Goal: Transaction & Acquisition: Purchase product/service

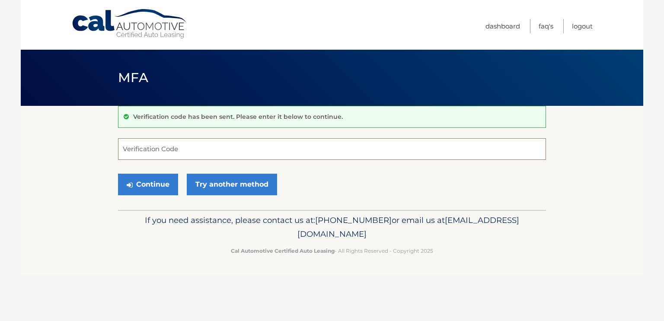
click at [220, 152] on input "Verification Code" at bounding box center [332, 149] width 428 height 22
type input "262984"
click at [161, 184] on button "Continue" at bounding box center [148, 185] width 60 height 22
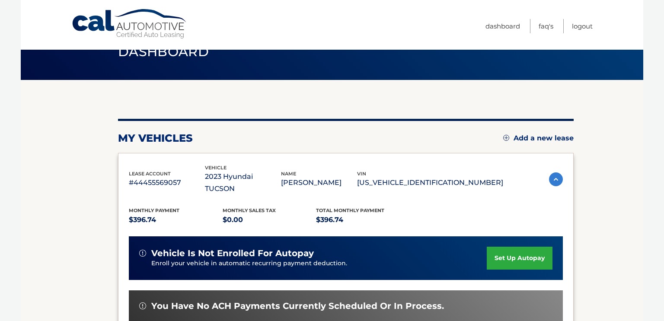
scroll to position [26, 0]
click at [621, 199] on section "my vehicles Add a new lease lease account #44455569057 vehicle 2023 Hyundai TUC…" at bounding box center [332, 262] width 622 height 364
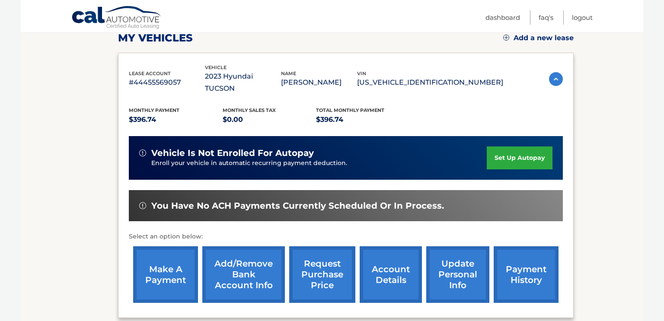
scroll to position [127, 0]
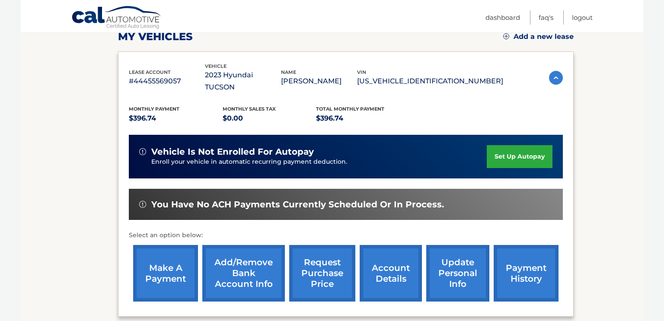
click at [162, 254] on link "make a payment" at bounding box center [165, 273] width 65 height 57
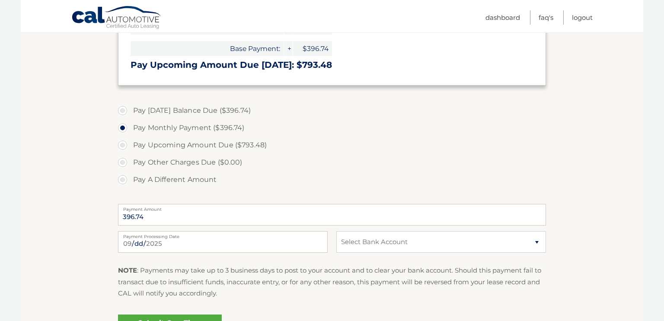
scroll to position [242, 0]
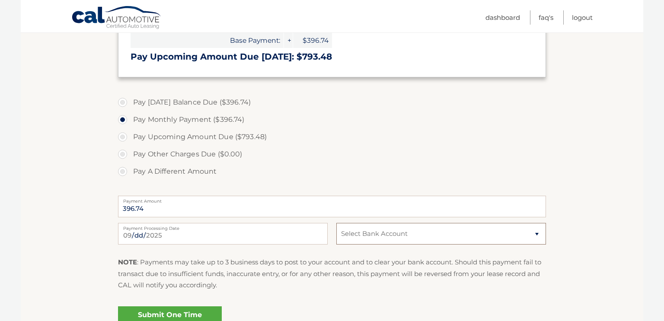
click at [526, 235] on select "Select Bank Account Checking OCEANFIRST BANK *****1997 Checking [PERSON_NAME] F…" at bounding box center [441, 234] width 210 height 22
select select "NDM5YTIyNTQtMzdlYS00MWYzLTkxOTAtNjJlNGI2ZTgxYzgx"
click at [336, 223] on select "Select Bank Account Checking OCEANFIRST BANK *****1997 Checking [PERSON_NAME] F…" at bounding box center [441, 234] width 210 height 22
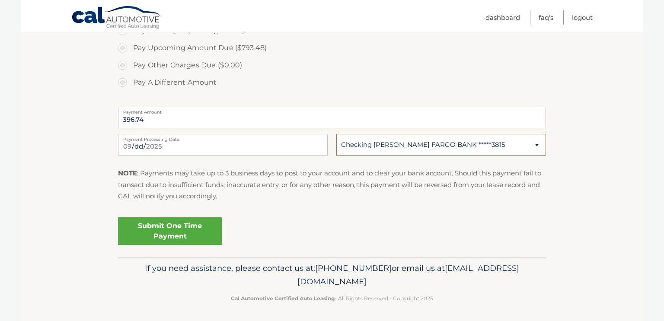
scroll to position [332, 0]
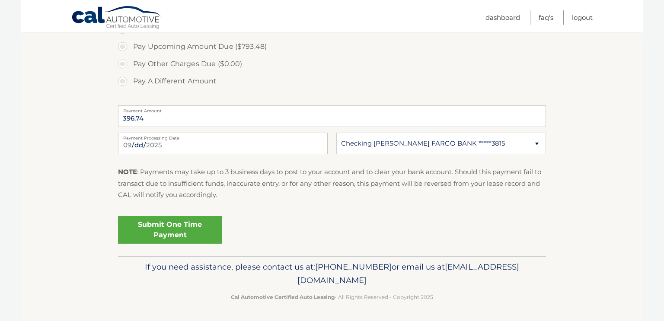
click at [166, 229] on link "Submit One Time Payment" at bounding box center [170, 230] width 104 height 28
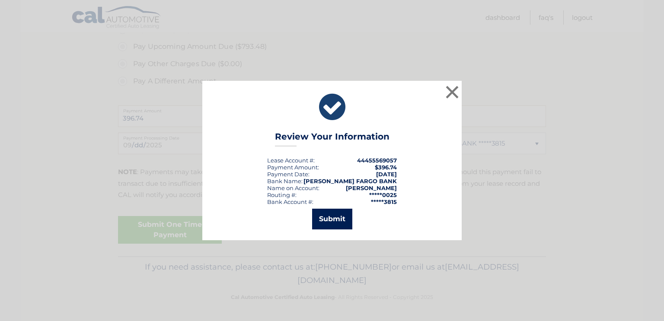
click at [344, 222] on button "Submit" at bounding box center [332, 219] width 40 height 21
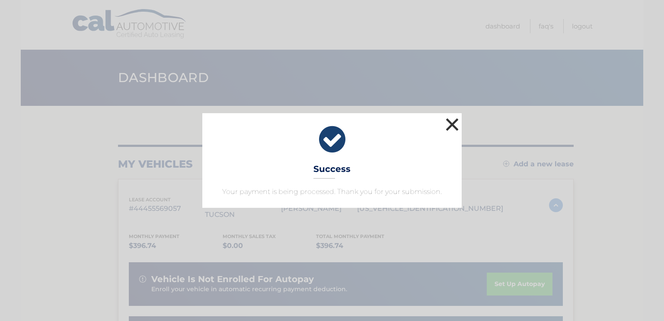
click at [454, 120] on button "×" at bounding box center [451, 124] width 17 height 17
